Goal: Task Accomplishment & Management: Complete application form

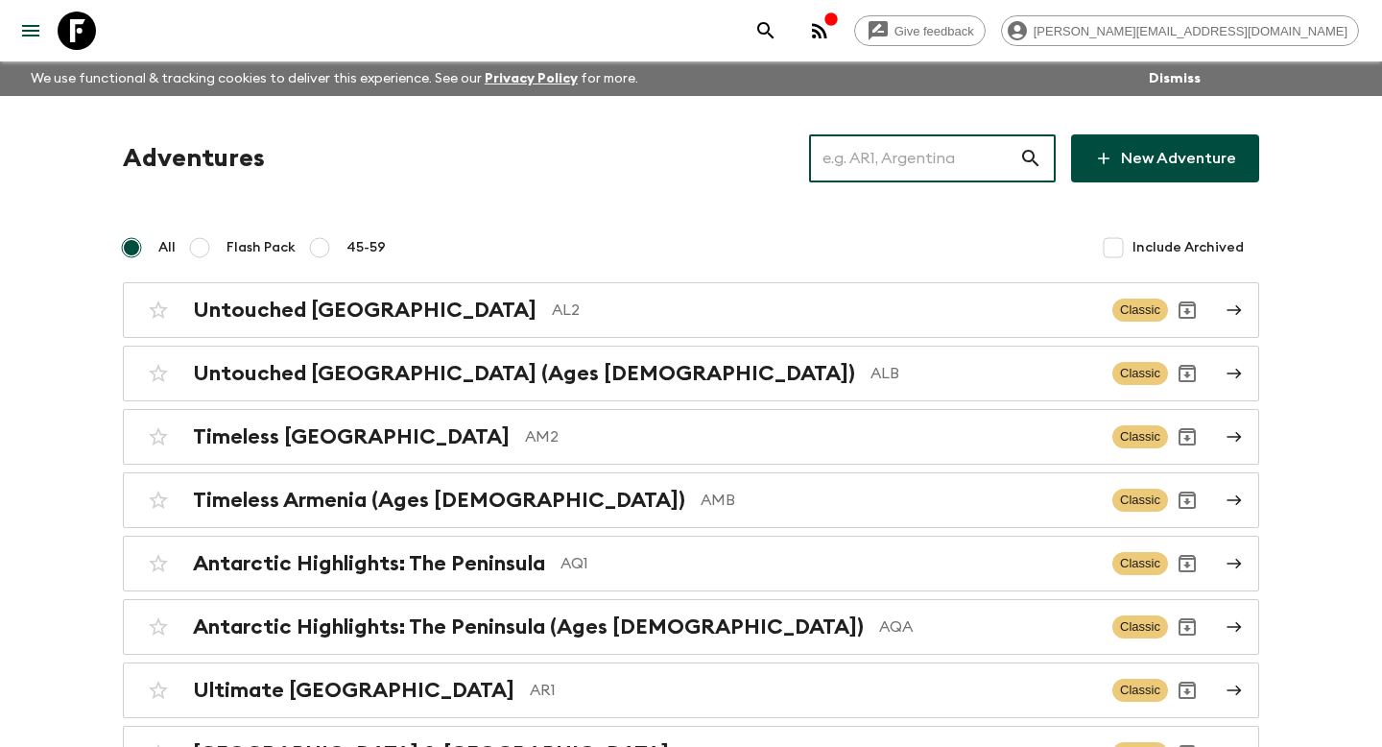
click at [888, 166] on input "text" at bounding box center [914, 159] width 210 height 54
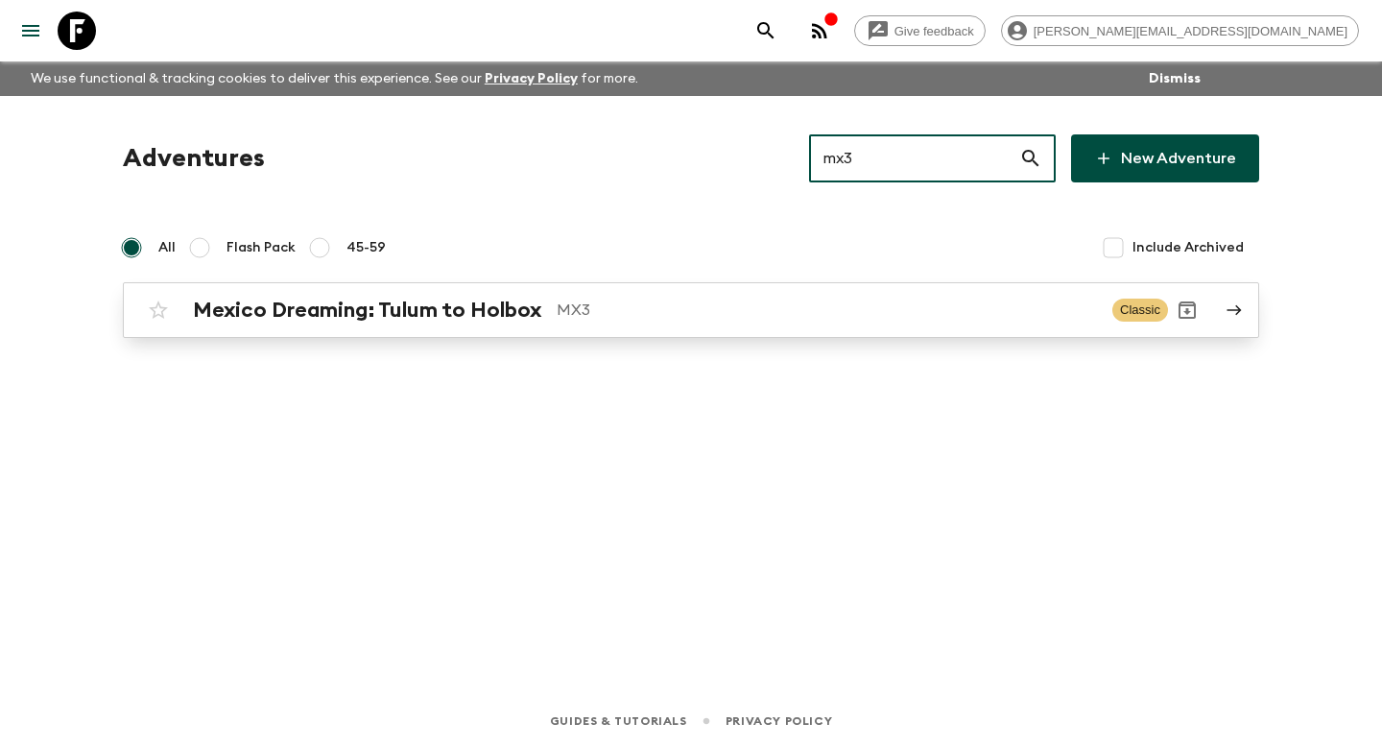
type input "mx3"
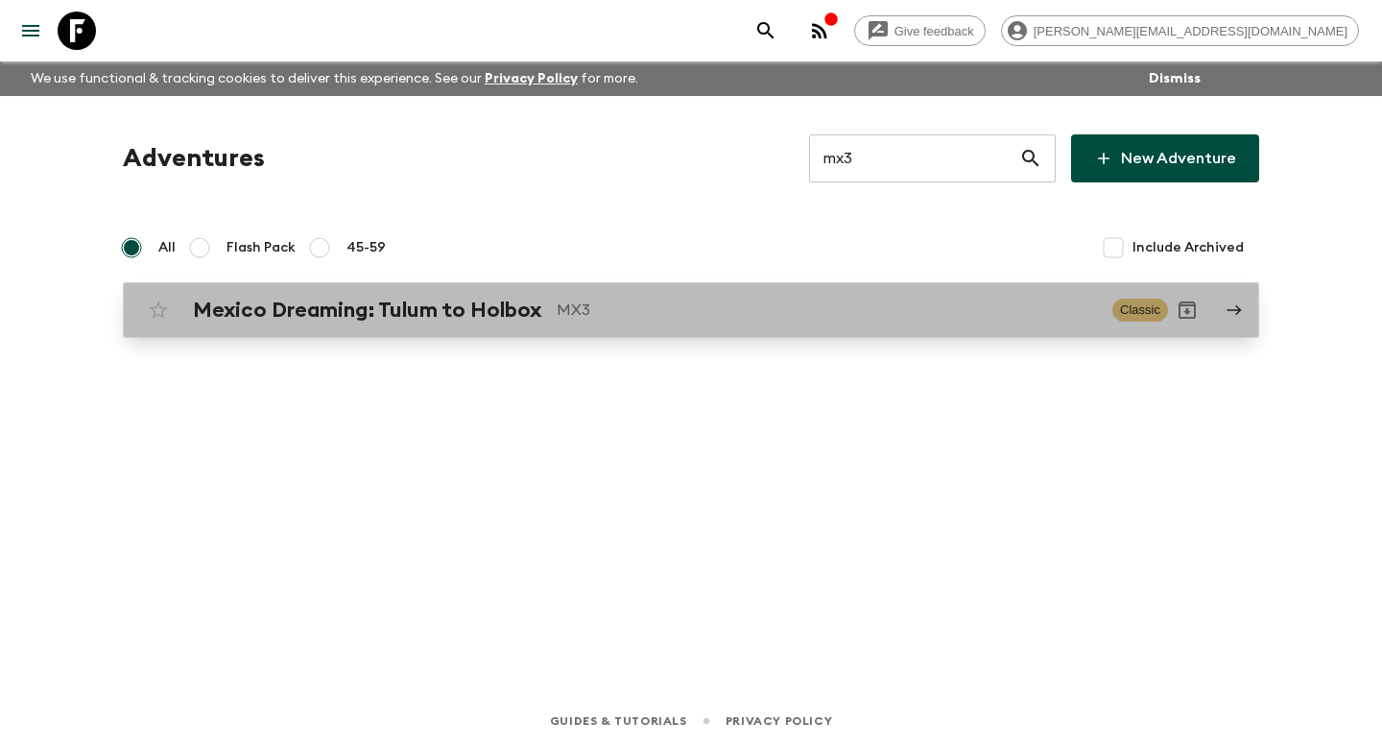
click at [256, 333] on link "Mexico Dreaming: Tulum to Holbox MX3 Classic" at bounding box center [691, 310] width 1137 height 56
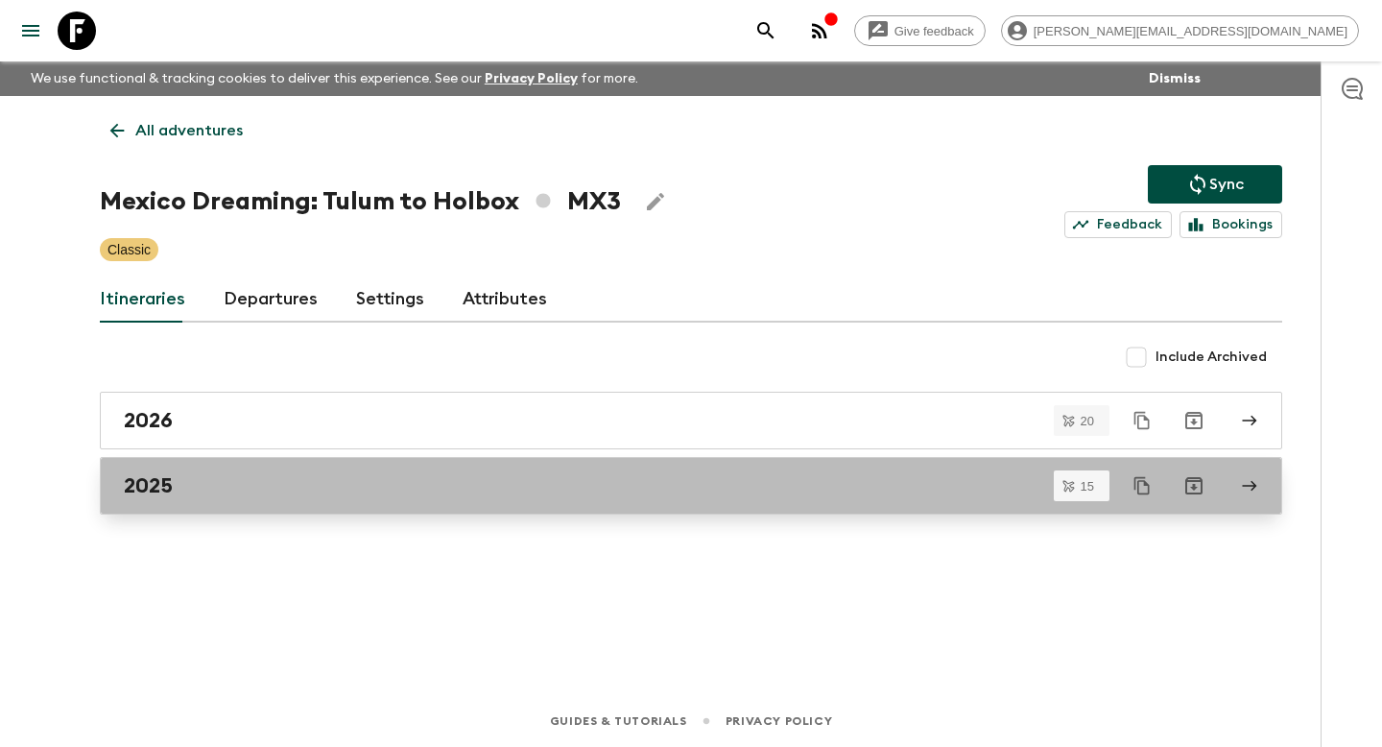
click at [189, 494] on div "2025" at bounding box center [673, 485] width 1098 height 25
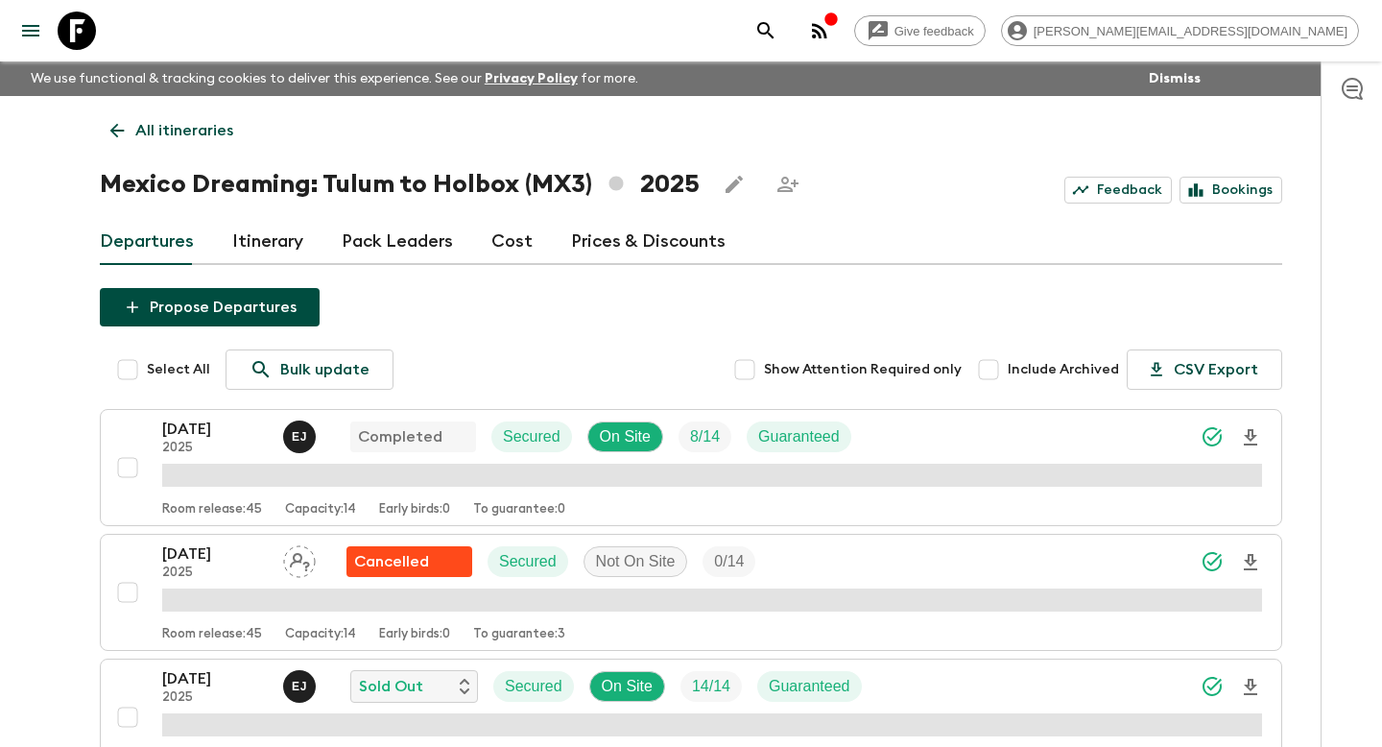
click at [239, 230] on link "Itinerary" at bounding box center [267, 242] width 71 height 46
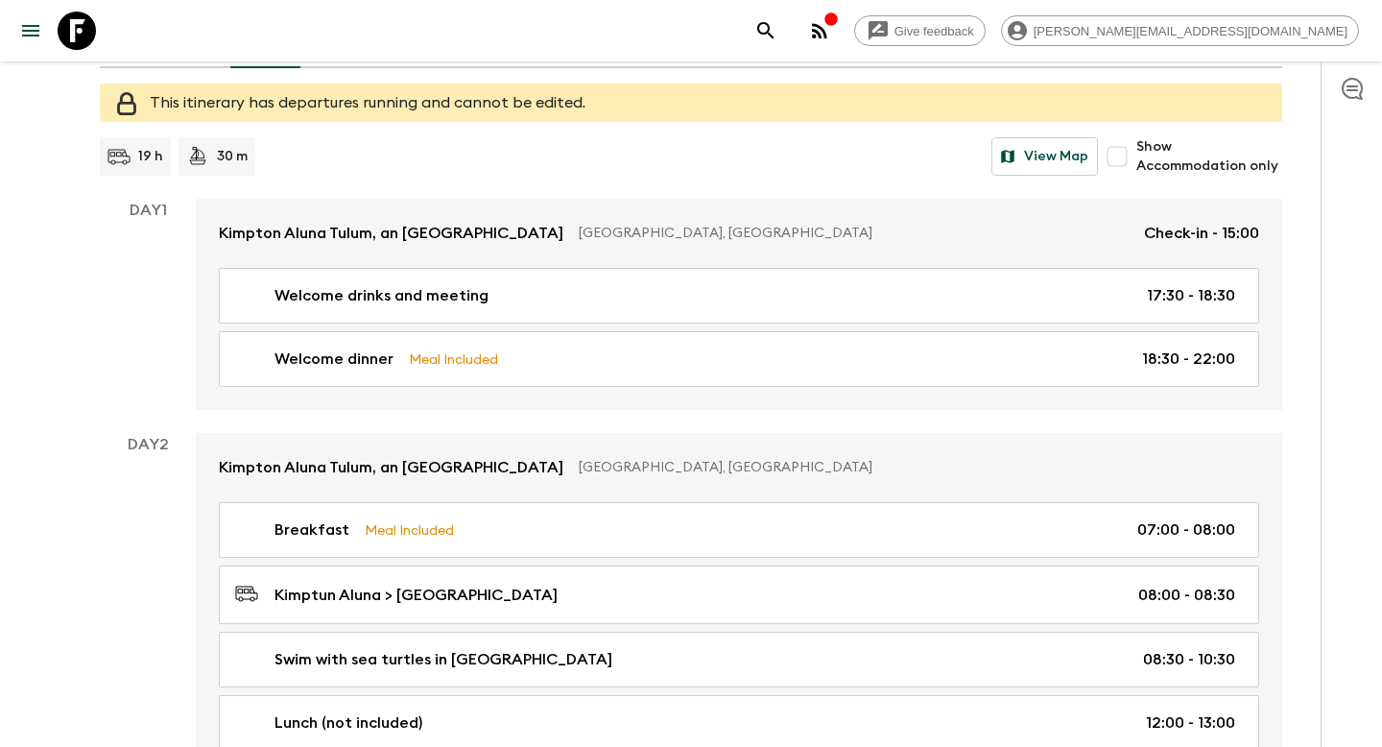
scroll to position [199, 0]
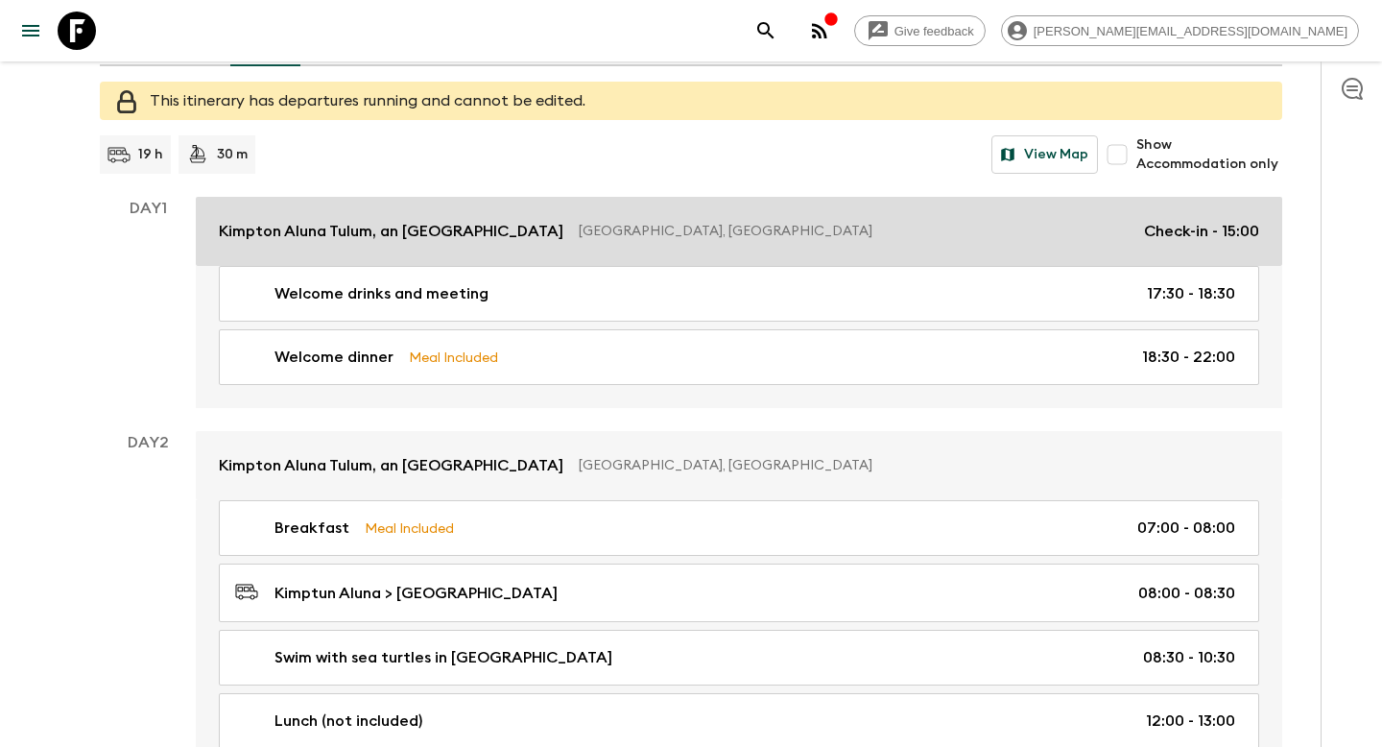
click at [407, 235] on p "Kimpton Aluna Tulum, an [GEOGRAPHIC_DATA]" at bounding box center [391, 231] width 345 height 23
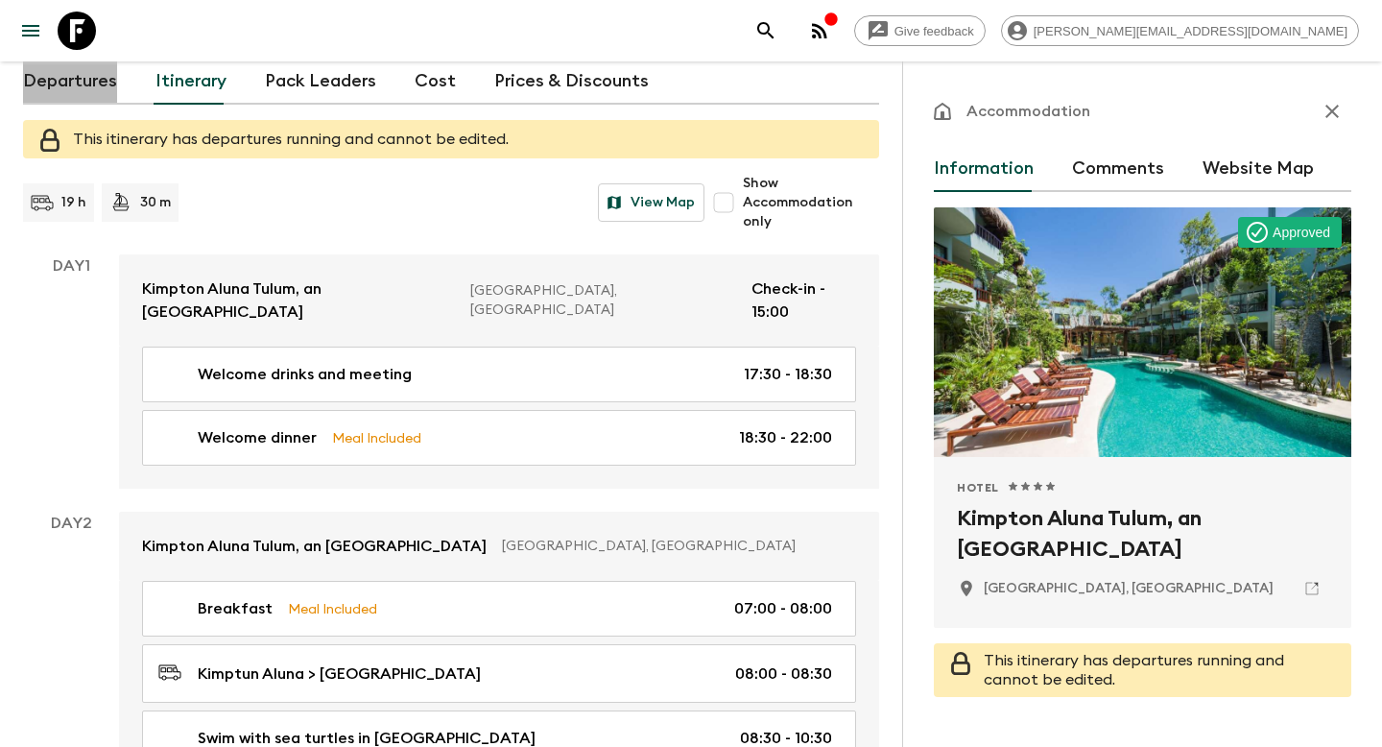
click at [77, 82] on link "Departures" at bounding box center [70, 82] width 94 height 46
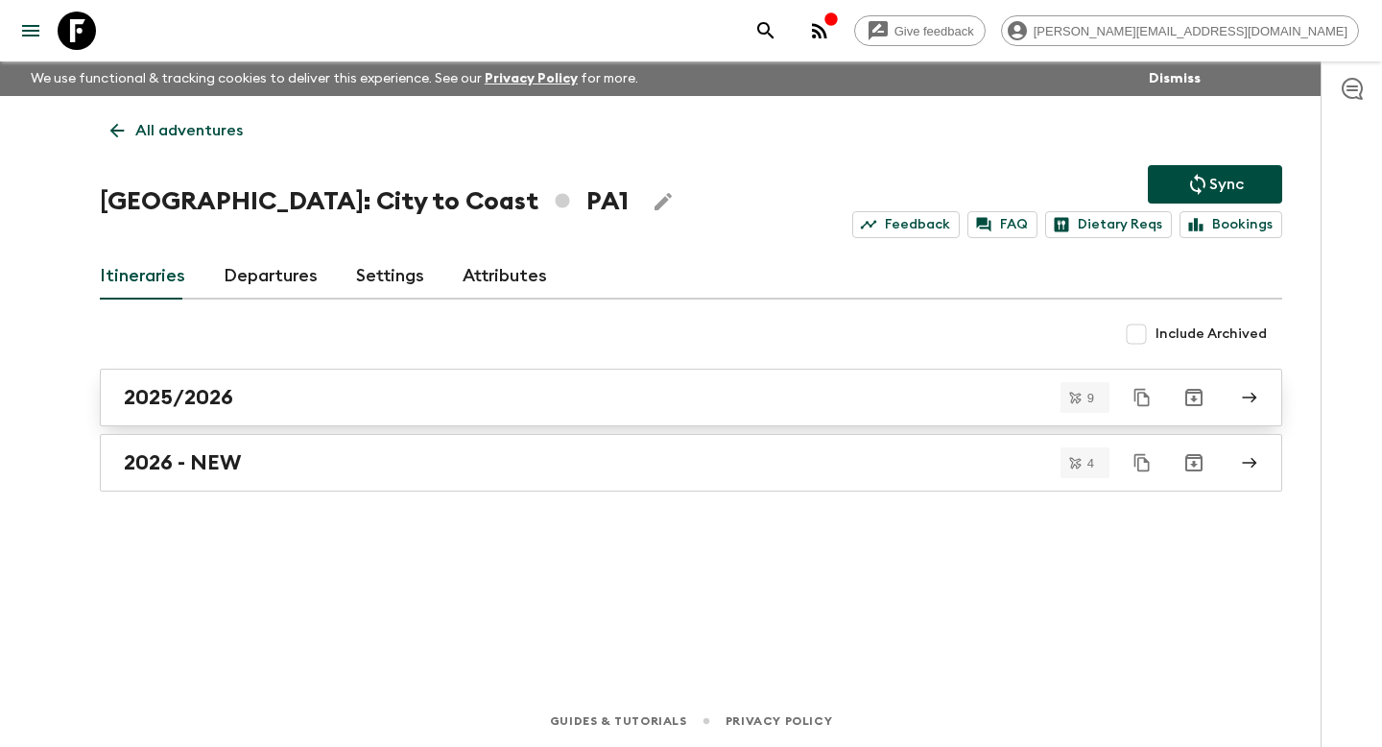
click at [189, 408] on h2 "2025/2026" at bounding box center [178, 397] width 109 height 25
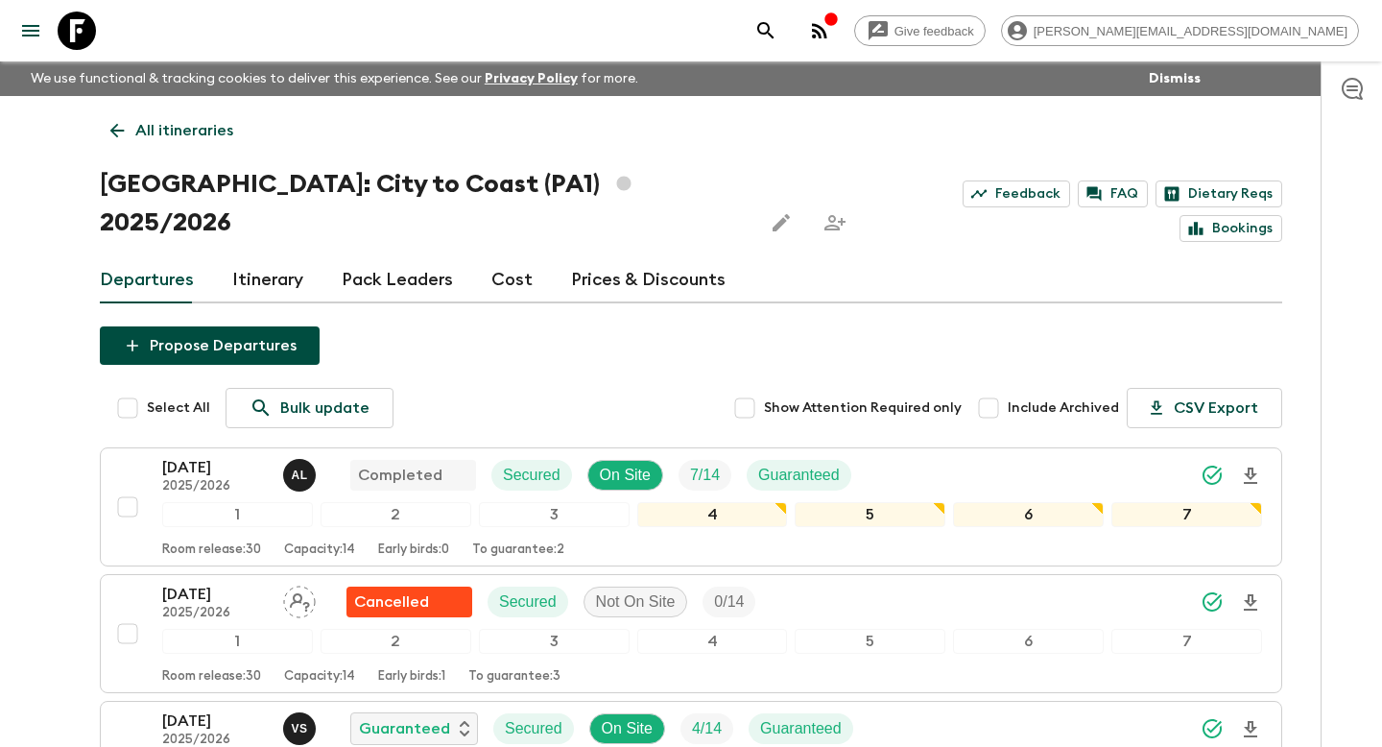
click at [268, 257] on link "Itinerary" at bounding box center [267, 280] width 71 height 46
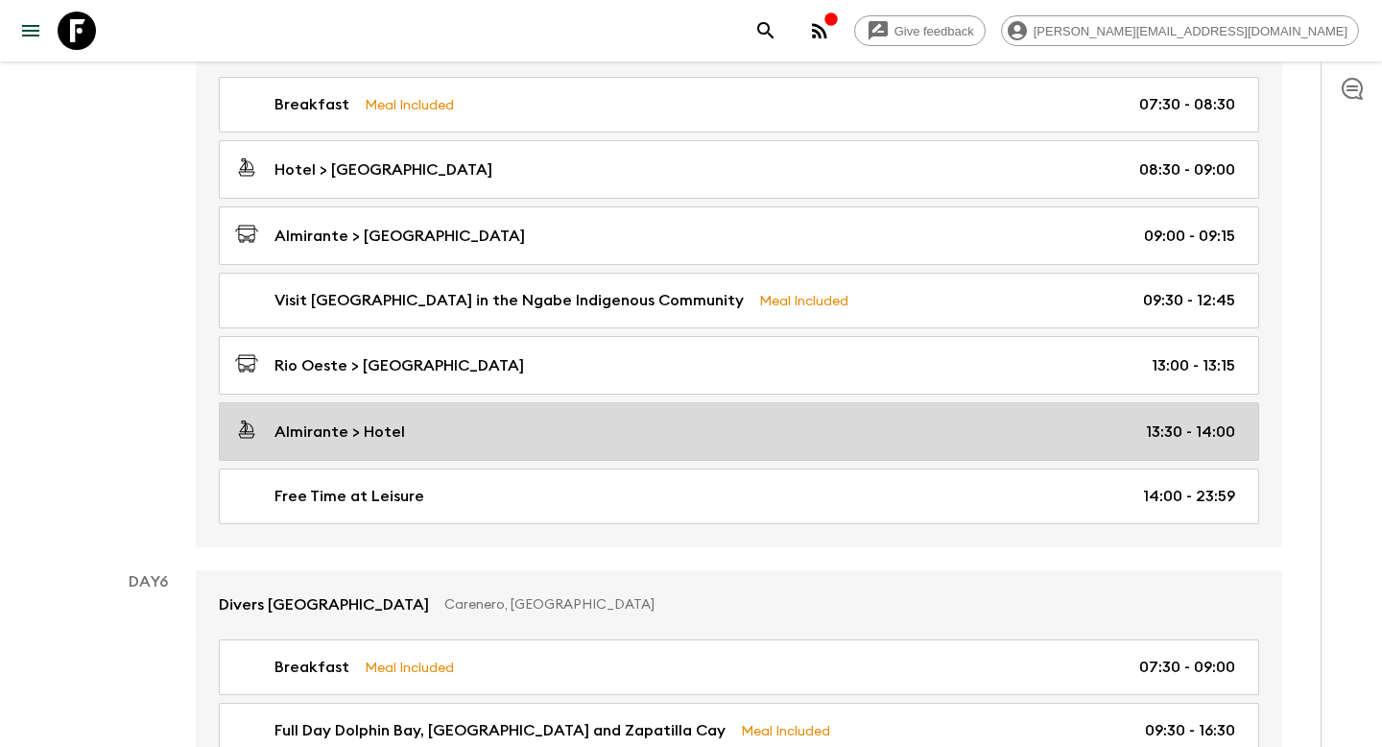
scroll to position [2093, 0]
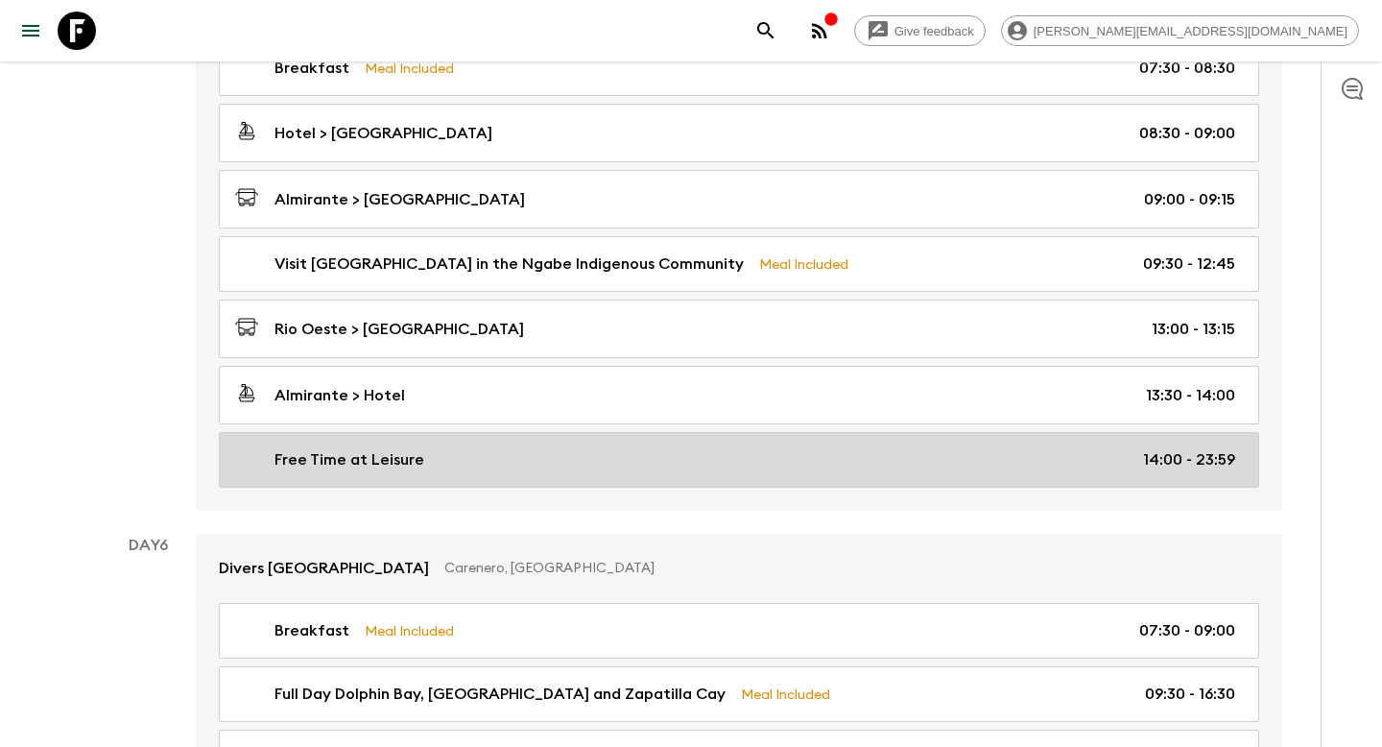
click at [333, 448] on p "Free Time at Leisure" at bounding box center [350, 459] width 150 height 23
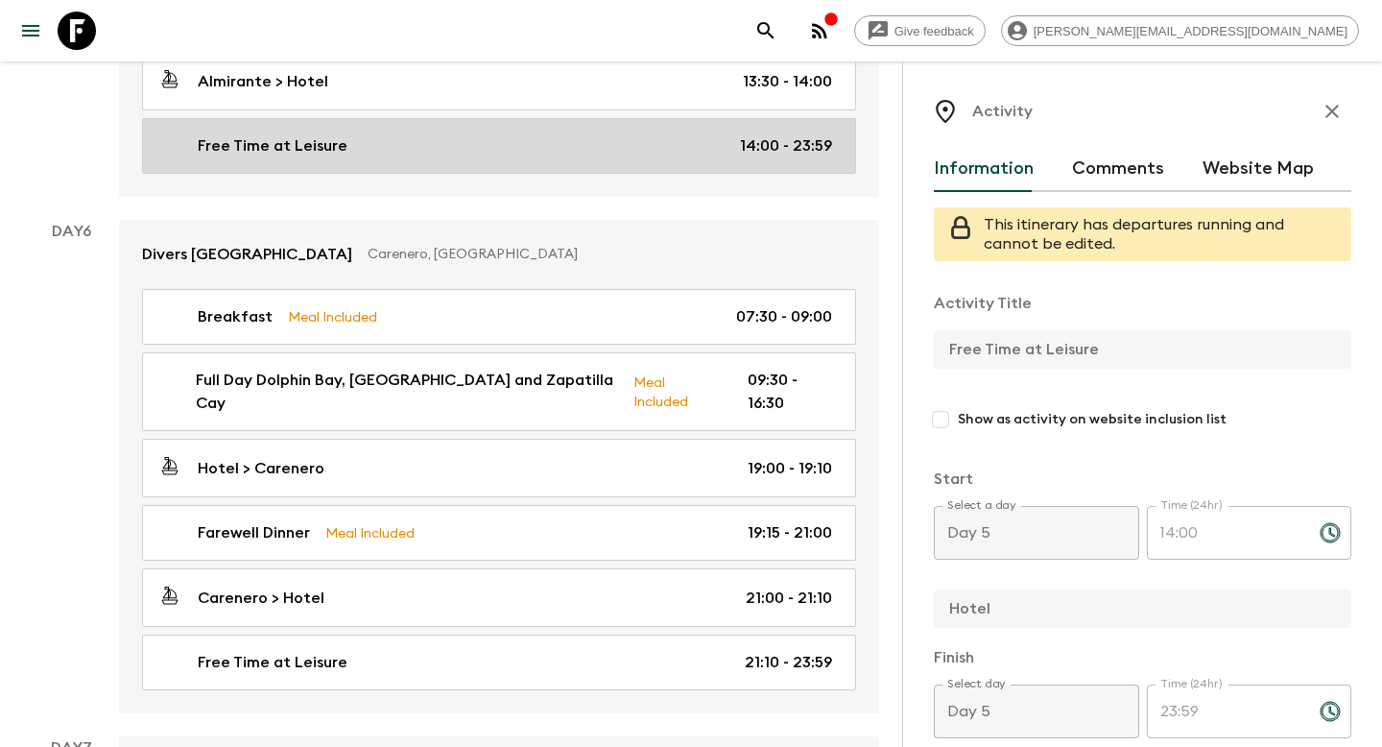
scroll to position [2473, 0]
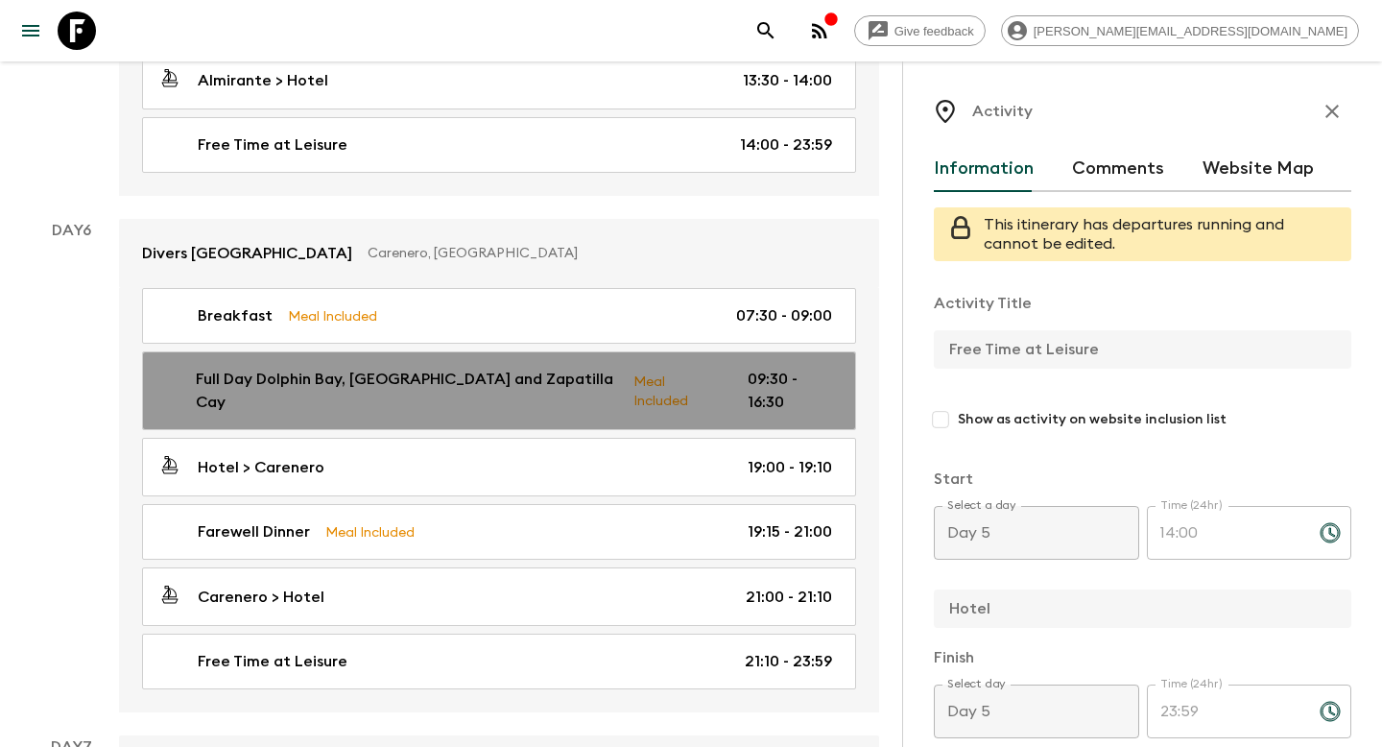
click at [333, 383] on p "Full Day Dolphin Bay, [GEOGRAPHIC_DATA] and Zapatilla Cay" at bounding box center [407, 391] width 422 height 46
type input "Full Day Dolphin Bay, [GEOGRAPHIC_DATA] and Zapatilla Cay"
checkbox input "true"
type textarea "Discover the natural wonders of the [GEOGRAPHIC_DATA] on this full-day adventur…"
checkbox input "true"
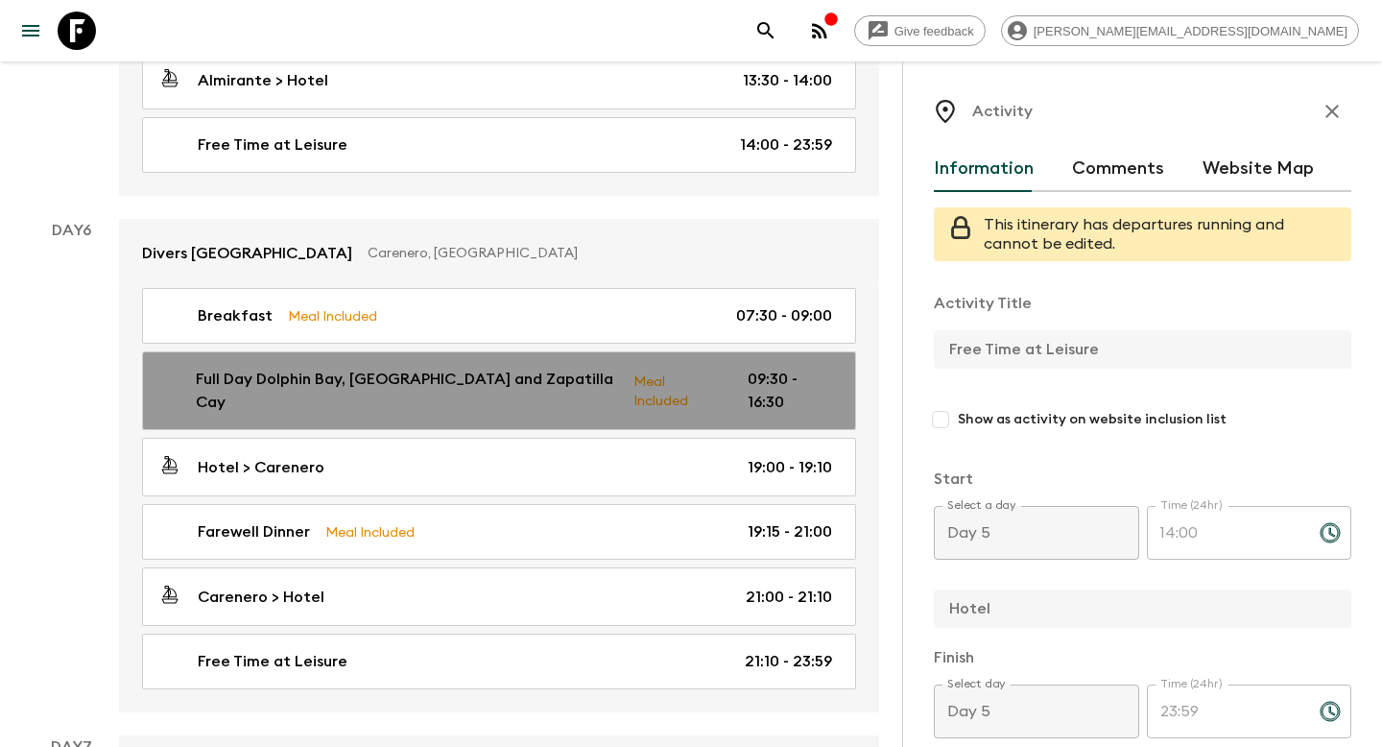
type textarea "Caribbean traditional food"
type input "Day 6"
type input "09:30"
type input "Day 6"
type input "16:30"
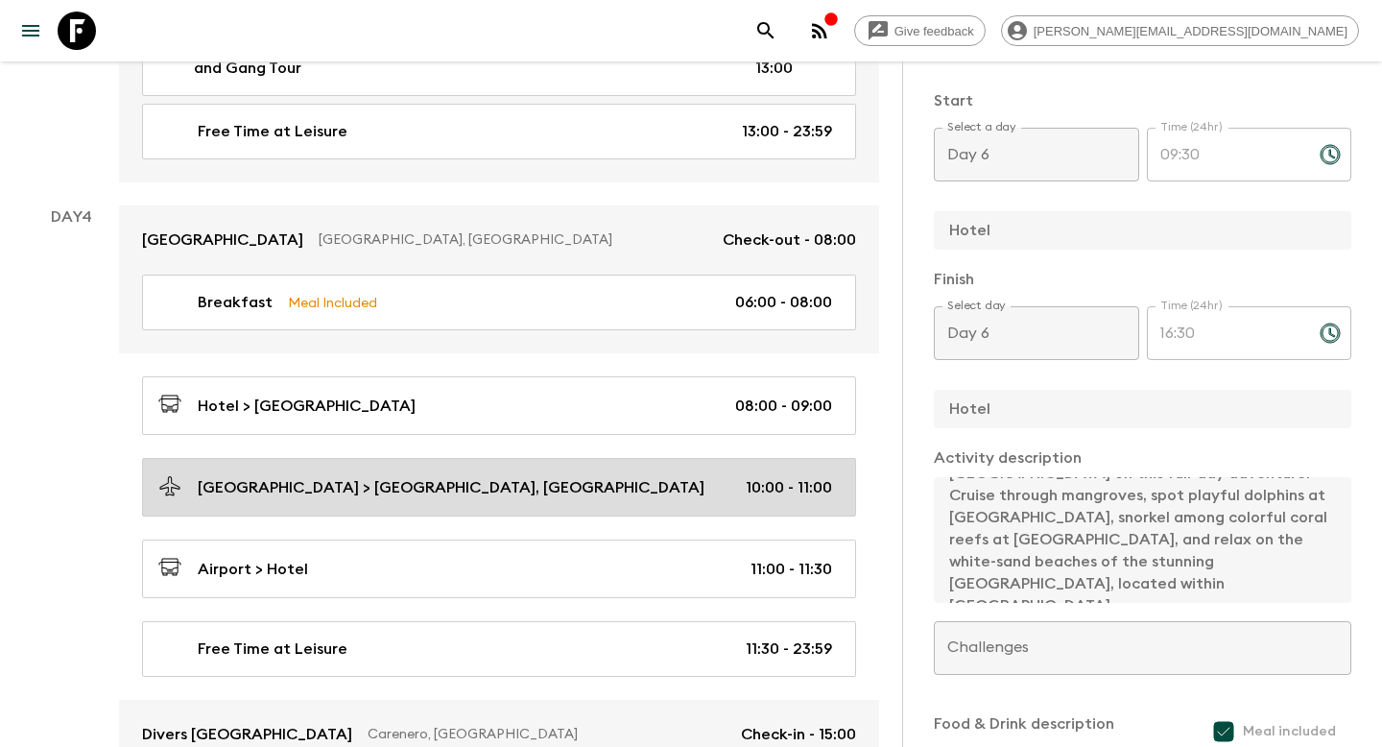
scroll to position [1307, 0]
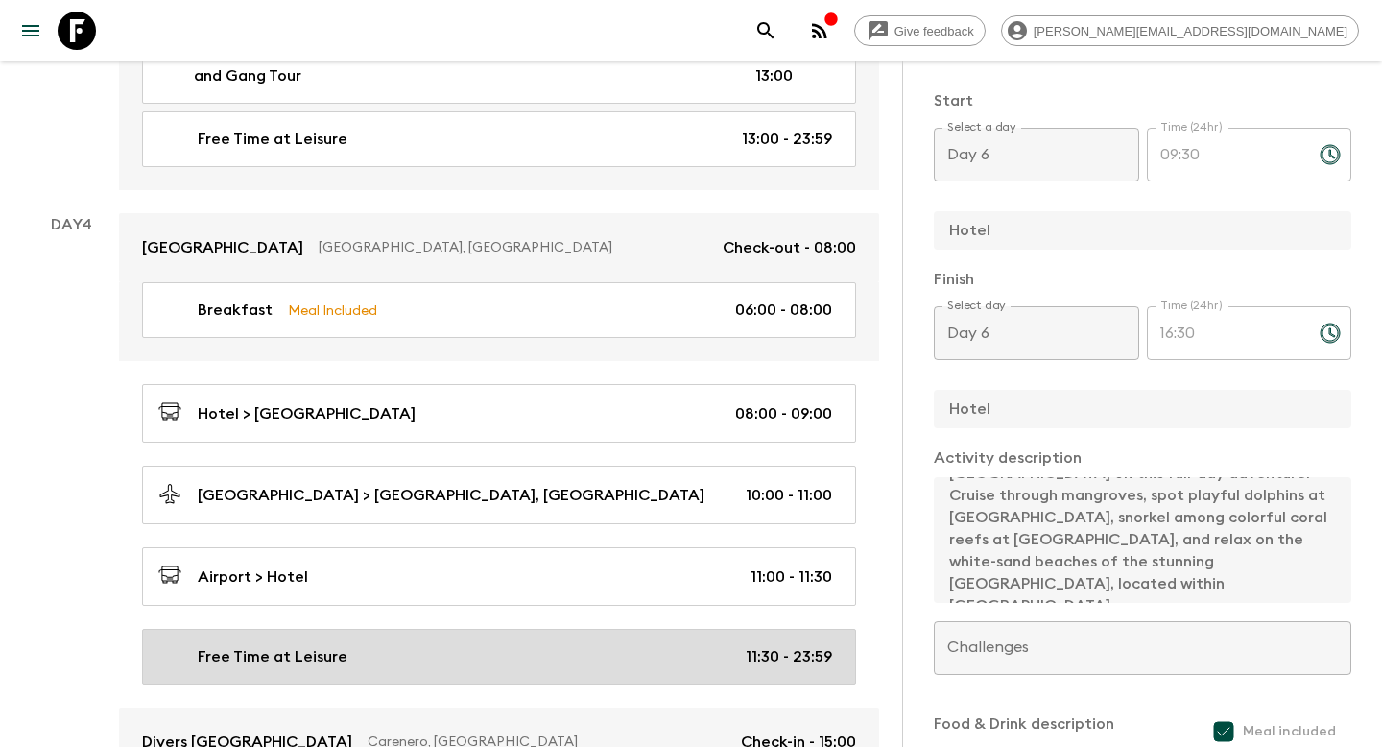
click at [352, 645] on div "Free Time at Leisure 11:30 - 23:59" at bounding box center [495, 656] width 674 height 23
type input "Free Time at Leisure"
checkbox input "false"
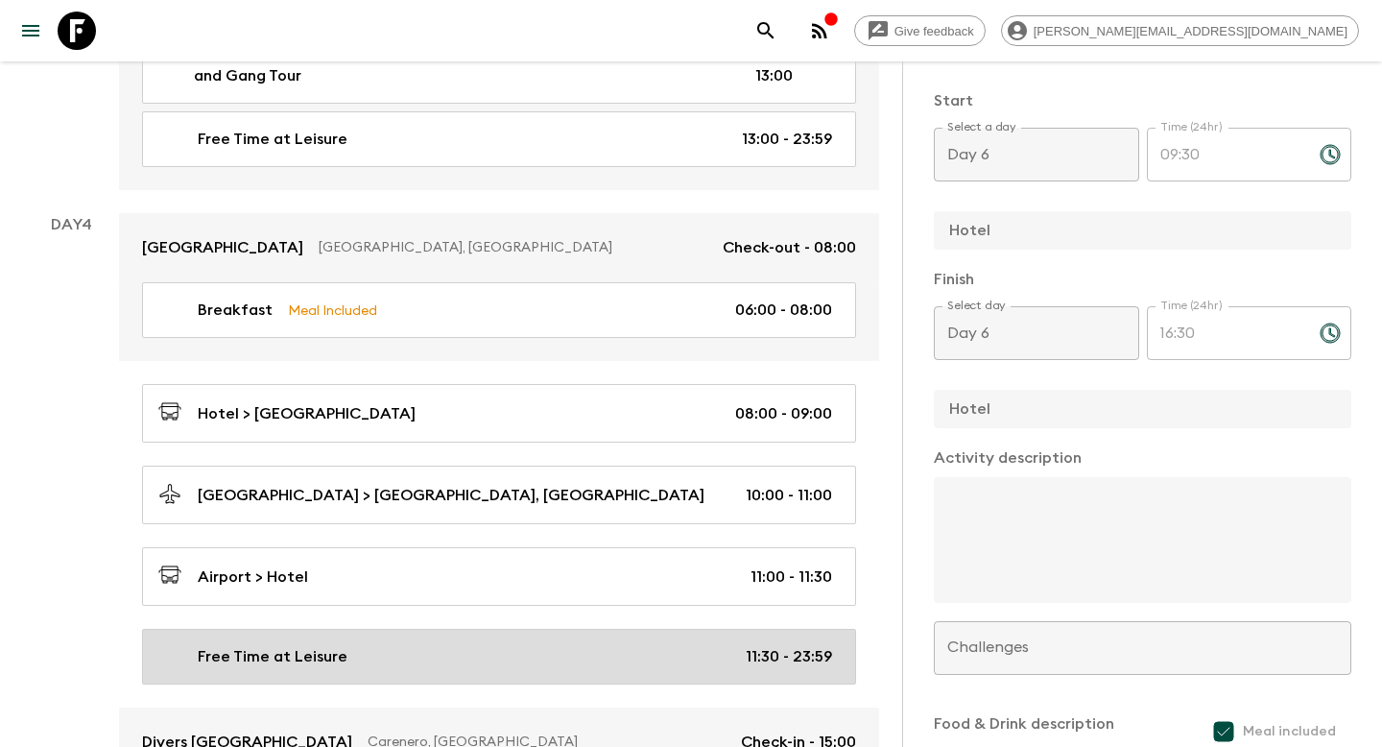
type input "Day 4"
type input "11:30"
type input "Day 4"
type input "23:59"
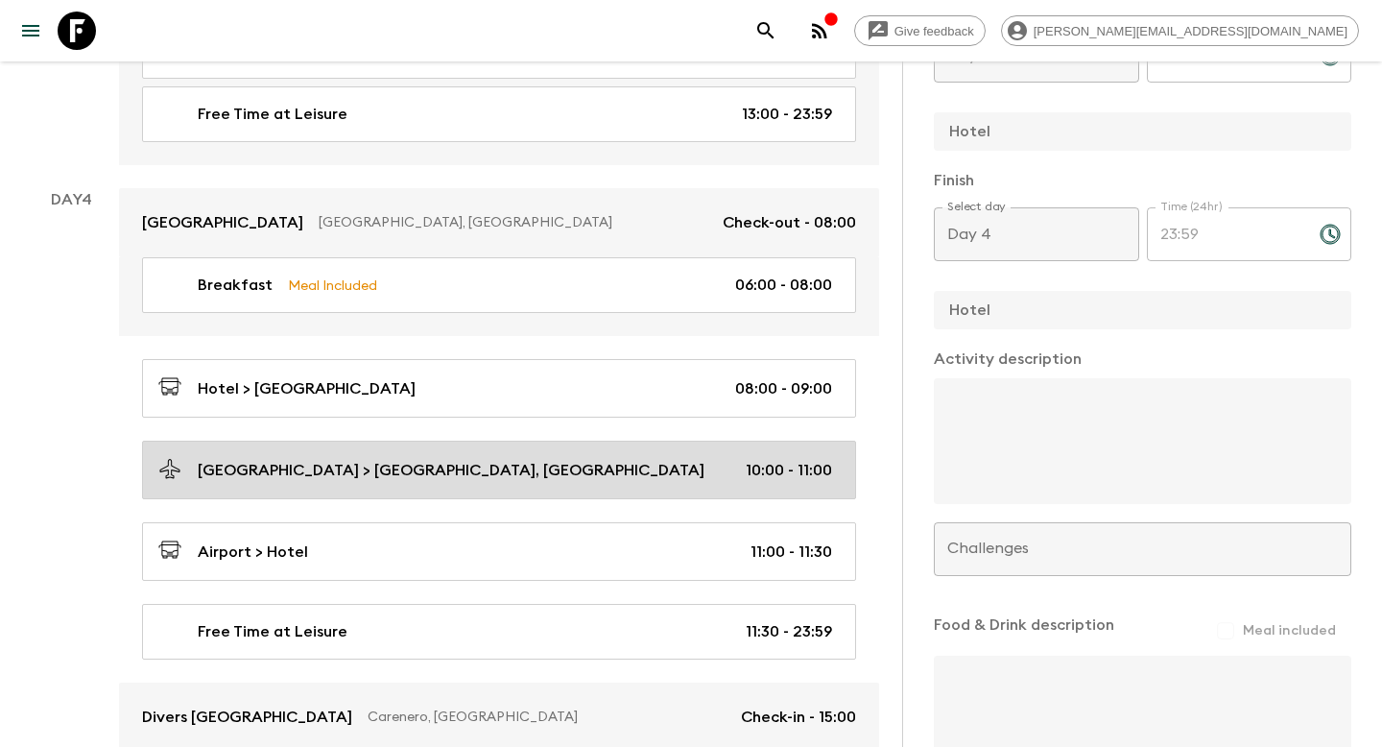
scroll to position [1334, 0]
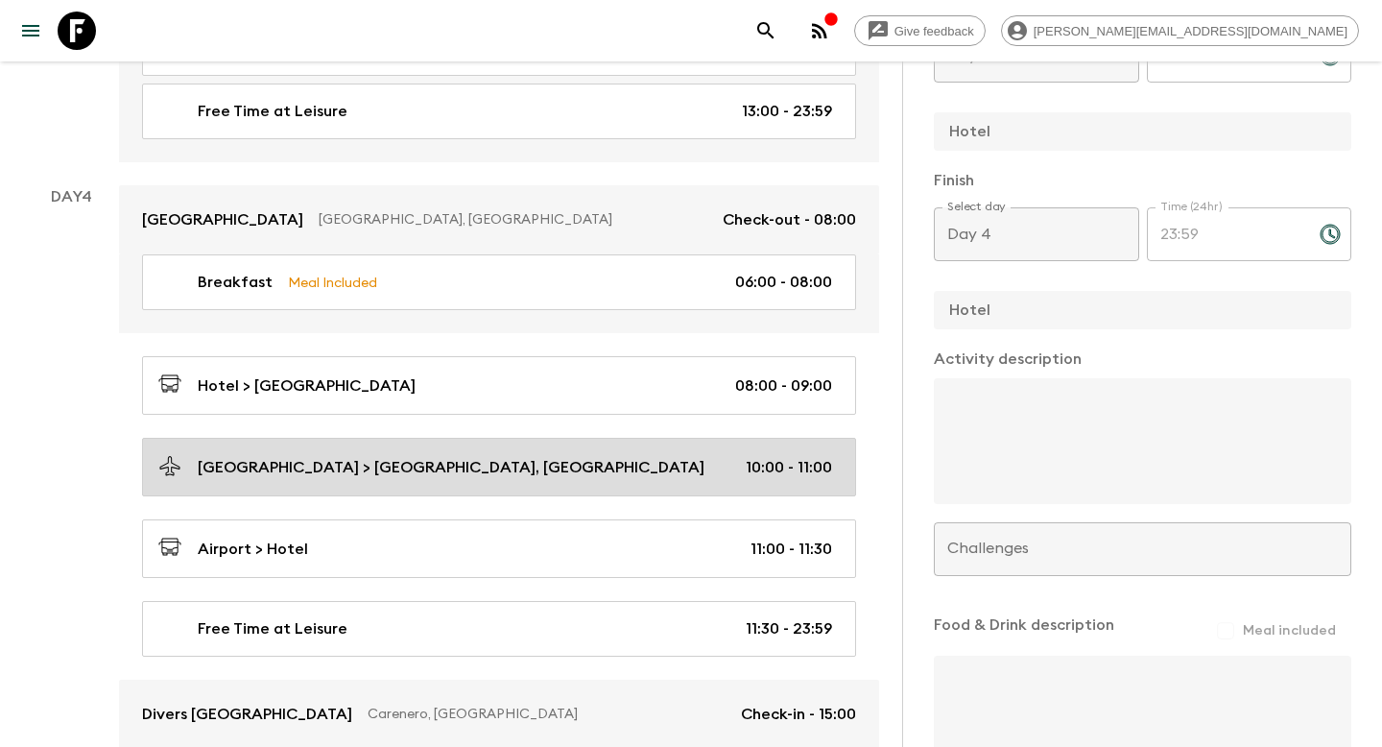
click at [247, 460] on p "[GEOGRAPHIC_DATA] > [GEOGRAPHIC_DATA], [GEOGRAPHIC_DATA]" at bounding box center [451, 467] width 507 height 23
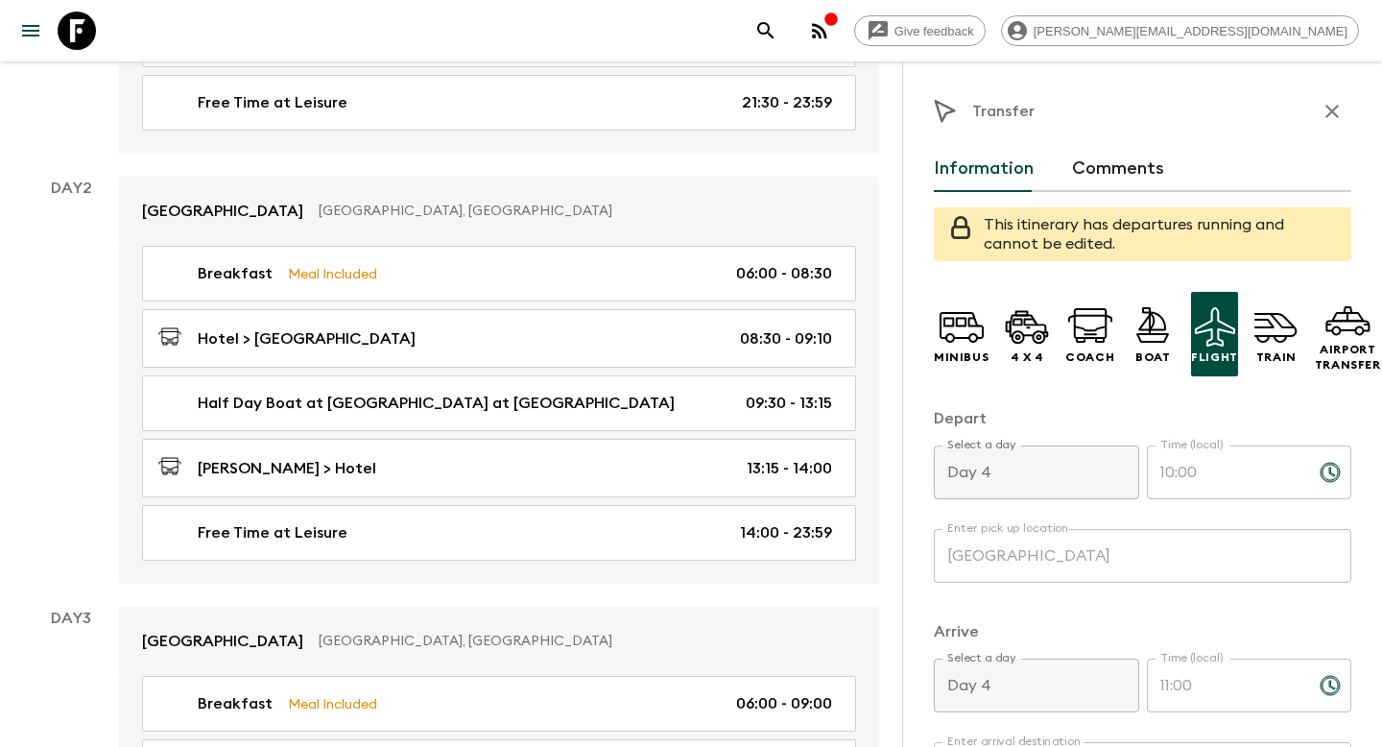
scroll to position [529, 0]
